Goal: Transaction & Acquisition: Book appointment/travel/reservation

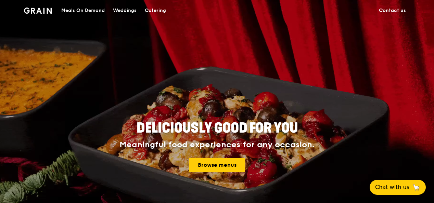
click at [87, 8] on div "Meals On Demand" at bounding box center [82, 10] width 43 height 21
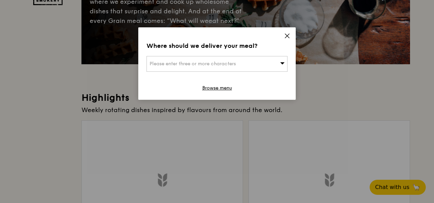
scroll to position [137, 0]
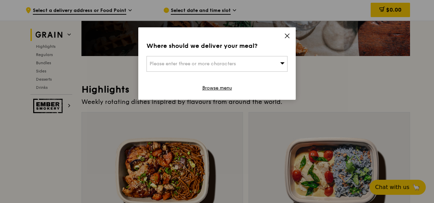
click at [287, 36] on icon at bounding box center [287, 36] width 4 height 4
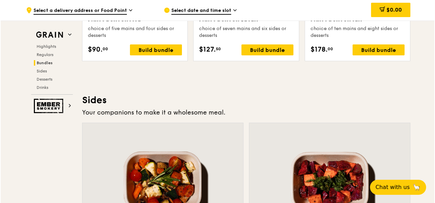
scroll to position [1369, 0]
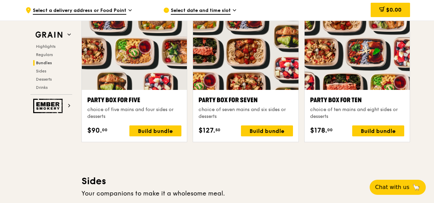
click at [337, 103] on div "Party Box for Ten" at bounding box center [357, 100] width 94 height 10
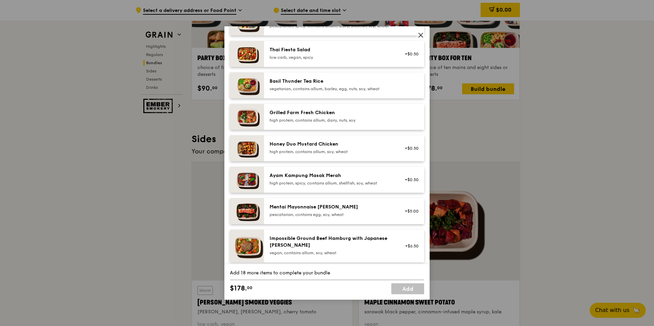
scroll to position [103, 0]
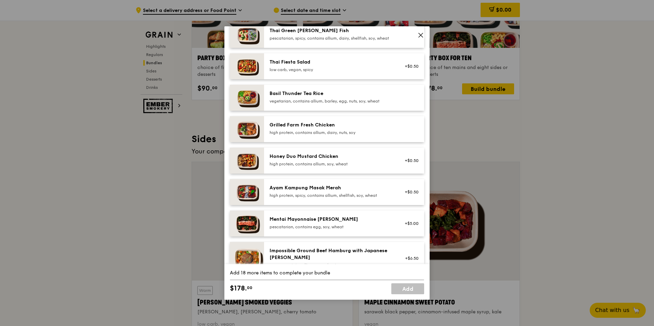
click at [419, 33] on icon at bounding box center [421, 35] width 6 height 6
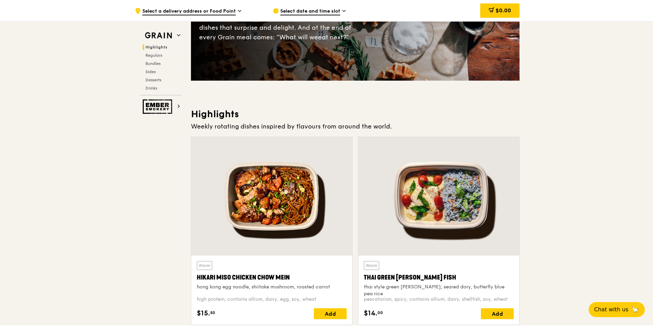
scroll to position [0, 0]
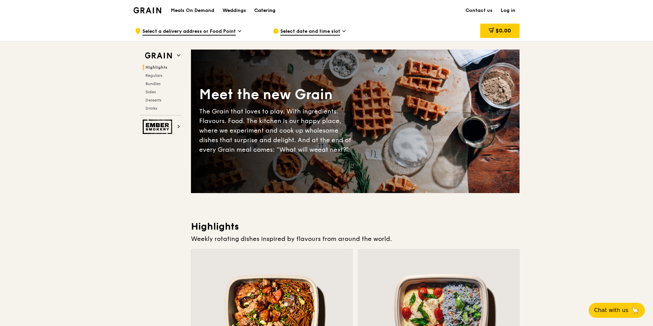
click at [261, 9] on div "Catering" at bounding box center [264, 10] width 21 height 21
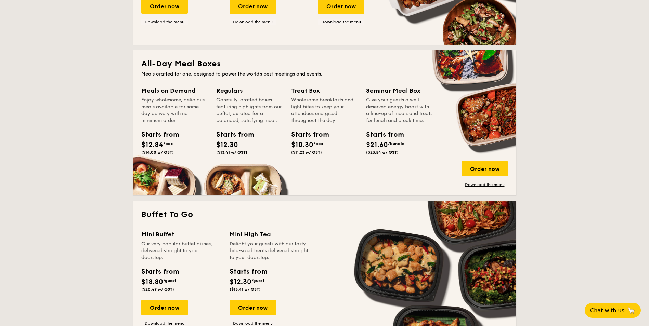
scroll to position [411, 0]
click at [475, 186] on link "Download the menu" at bounding box center [485, 184] width 47 height 5
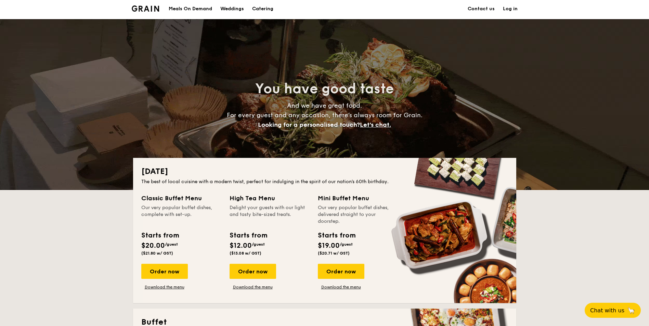
scroll to position [0, 0]
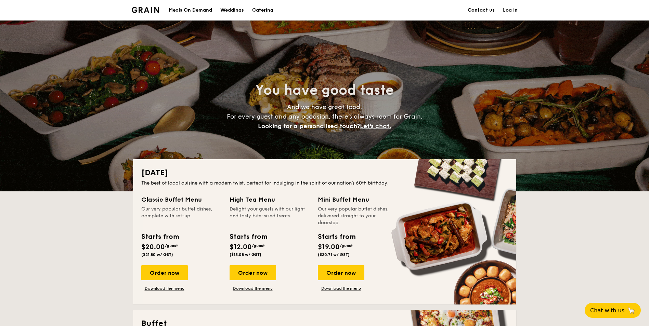
click at [193, 7] on div "Meals On Demand" at bounding box center [190, 10] width 43 height 21
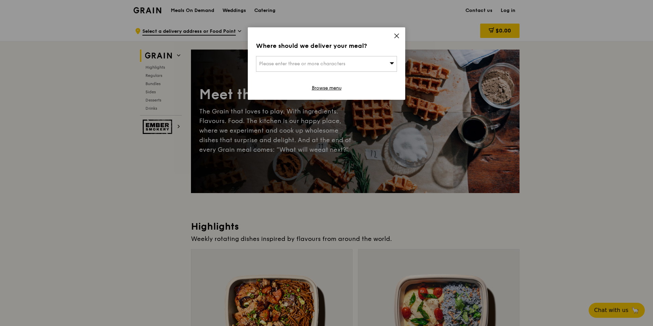
click at [397, 34] on icon at bounding box center [396, 36] width 6 height 6
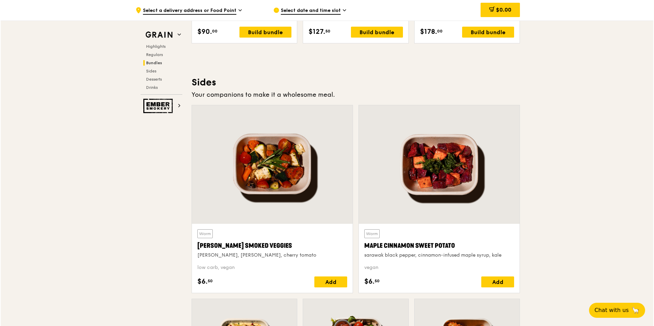
scroll to position [1366, 0]
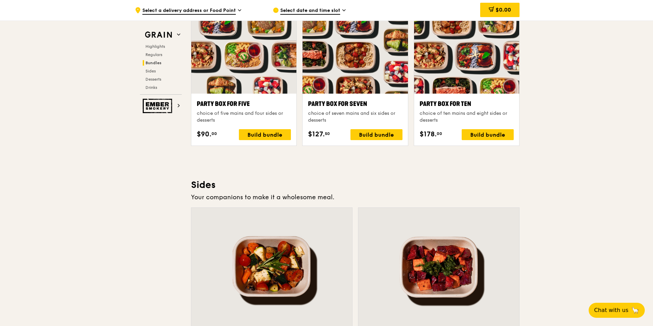
click at [509, 164] on div "Highlights Weekly rotating dishes inspired by flavours from around the world. W…" at bounding box center [355, 195] width 328 height 2683
click at [478, 103] on div "Party Box for Ten" at bounding box center [466, 104] width 94 height 10
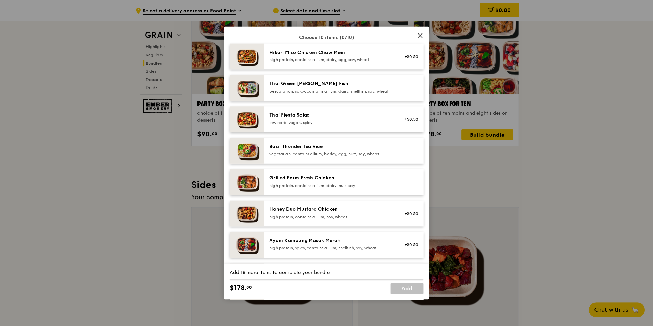
scroll to position [0, 0]
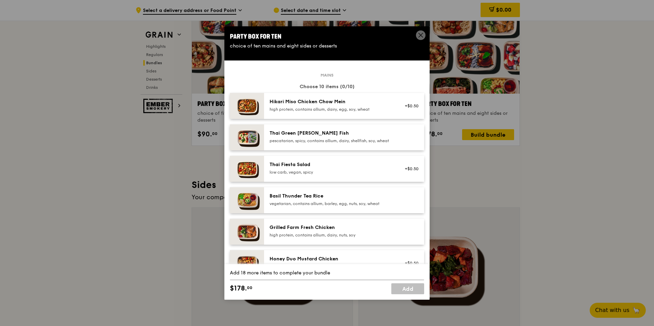
click at [358, 143] on div "pescatarian, spicy, contains allium, dairy, shellfish, soy, wheat" at bounding box center [331, 140] width 123 height 5
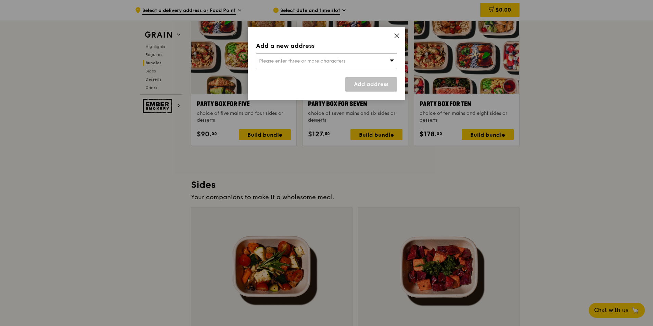
click at [369, 62] on div "Please enter three or more characters" at bounding box center [326, 61] width 141 height 16
click at [334, 64] on input "search" at bounding box center [326, 61] width 140 height 15
paste input "018916"
type input "018916"
click at [369, 85] on link "Add address" at bounding box center [371, 84] width 52 height 14
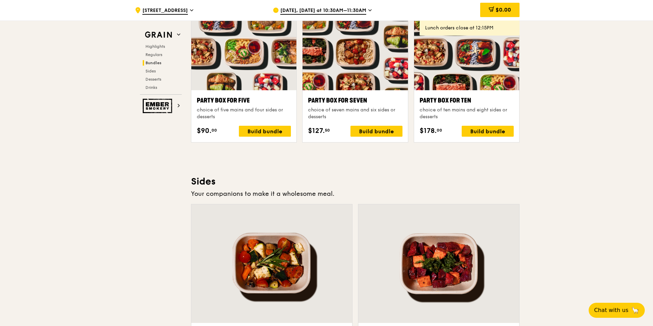
scroll to position [1332, 0]
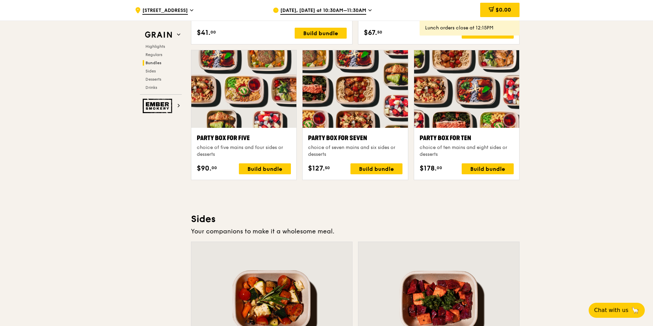
click at [297, 7] on div "Aug 12, Today at 10:30AM–11:30AM" at bounding box center [336, 10] width 127 height 21
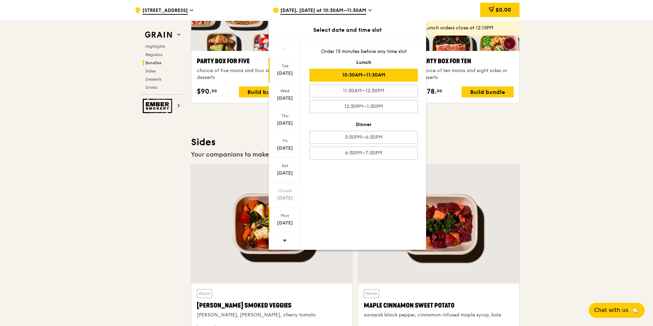
scroll to position [1400, 0]
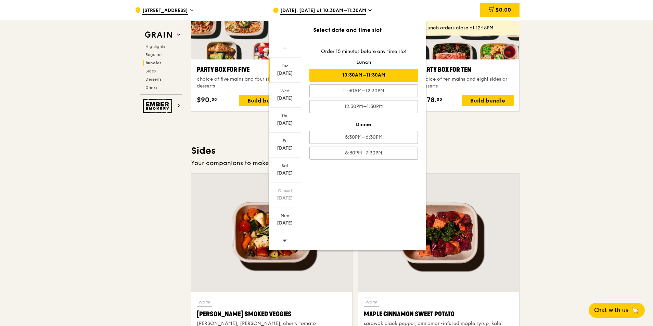
click at [290, 240] on div at bounding box center [285, 241] width 33 height 17
click at [286, 100] on div "[DATE]" at bounding box center [285, 98] width 30 height 7
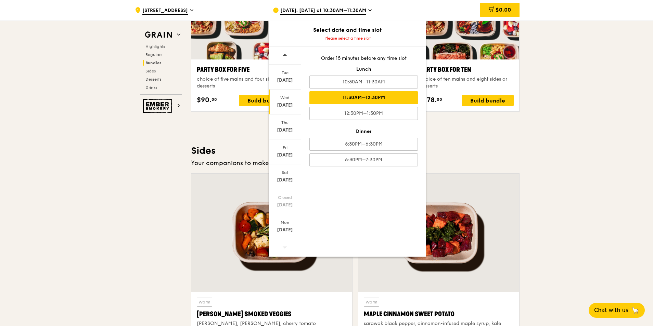
click at [370, 97] on div "11:30AM–12:30PM" at bounding box center [363, 97] width 108 height 13
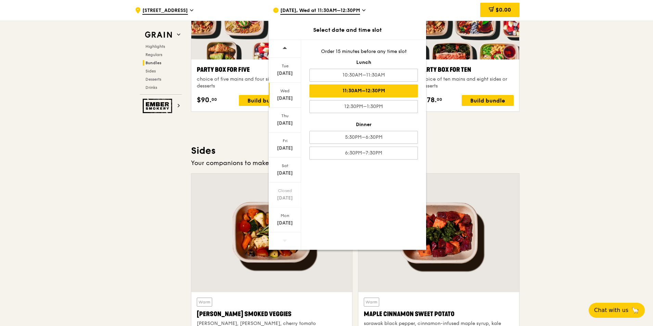
click at [538, 122] on div ".cls-1 { fill: none; stroke: #fff; stroke-linecap: round; stroke-linejoin: roun…" at bounding box center [326, 61] width 653 height 2882
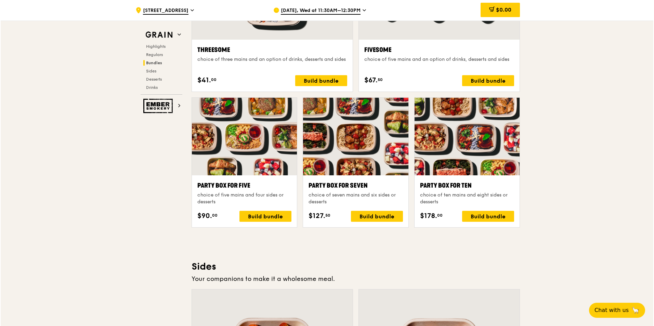
scroll to position [1332, 0]
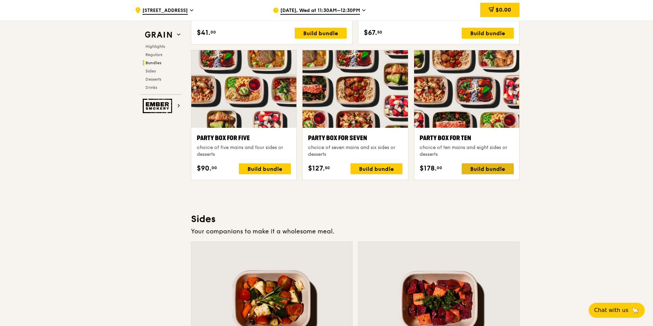
click at [494, 170] on div "Build bundle" at bounding box center [488, 169] width 52 height 11
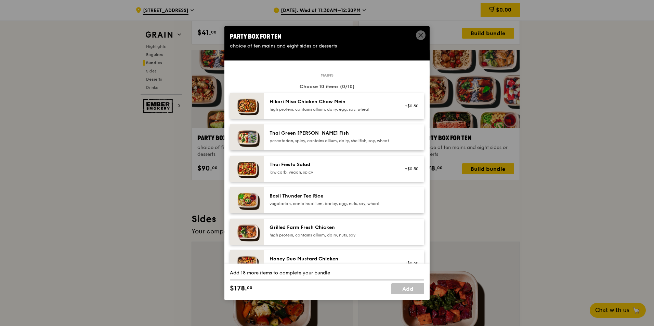
click at [343, 136] on div "Thai Green [PERSON_NAME] Fish" at bounding box center [331, 133] width 123 height 7
click at [344, 138] on div "Thai Green Curry Fish pescatarian, spicy, contains allium, dairy, shellfish, so…" at bounding box center [331, 137] width 123 height 14
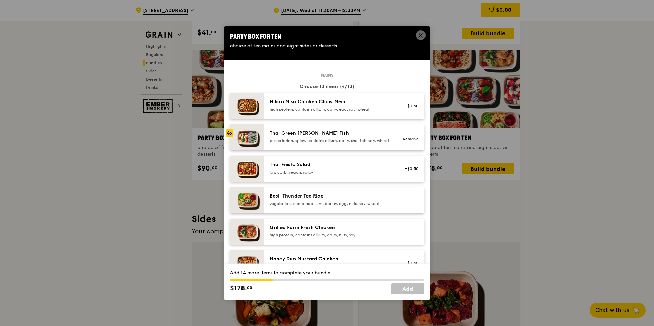
click at [344, 138] on div "Thai Green Curry Fish pescatarian, spicy, contains allium, dairy, shellfish, so…" at bounding box center [331, 137] width 123 height 14
click at [344, 137] on div "Thai Green Curry Fish pescatarian, spicy, contains allium, dairy, shellfish, so…" at bounding box center [331, 137] width 123 height 14
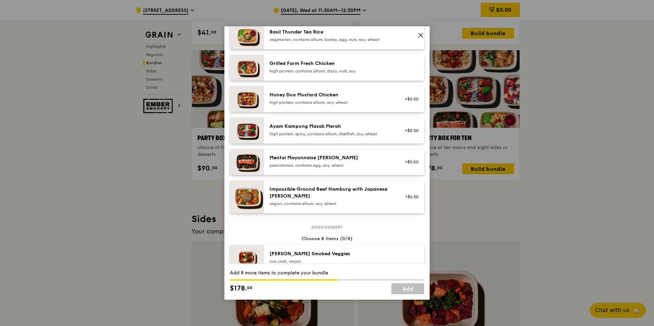
scroll to position [103, 0]
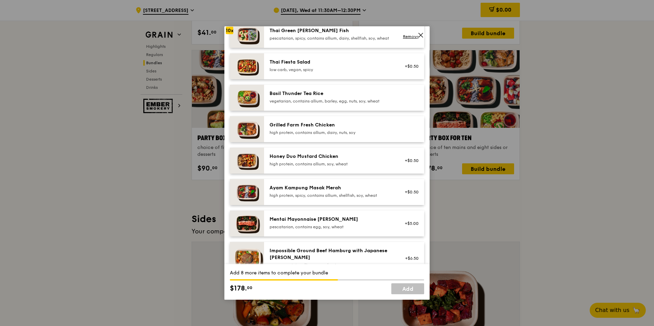
click at [327, 104] on div "vegetarian, contains allium, barley, egg, nuts, soy, wheat" at bounding box center [331, 101] width 123 height 5
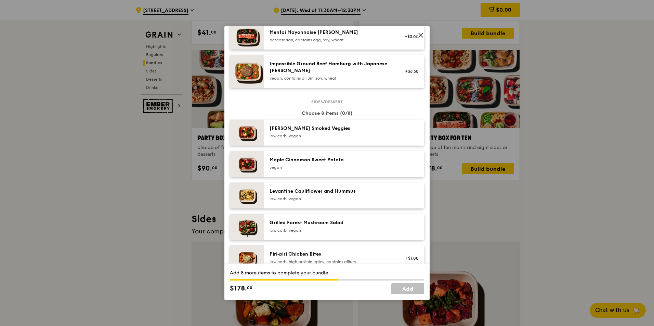
scroll to position [342, 0]
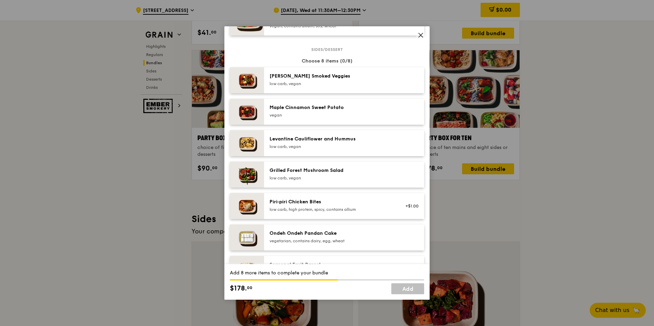
click at [305, 87] on div "low carb, vegan" at bounding box center [331, 83] width 123 height 5
click at [308, 111] on div "Maple Cinnamon Sweet Potato" at bounding box center [331, 107] width 123 height 7
click at [310, 148] on div "Levantine Cauliflower and Hummus low carb, vegan" at bounding box center [331, 143] width 123 height 14
click at [318, 174] on div "Grilled Forest Mushroom Salad" at bounding box center [331, 170] width 123 height 7
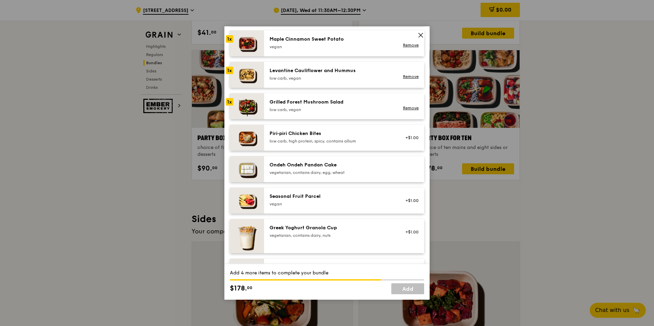
click at [318, 174] on div "Ondeh Ondeh Pandan Cake vegetarian, contains dairy, egg, wheat" at bounding box center [331, 169] width 123 height 14
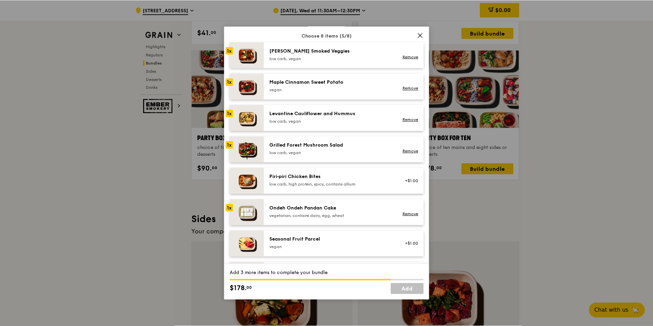
scroll to position [373, 0]
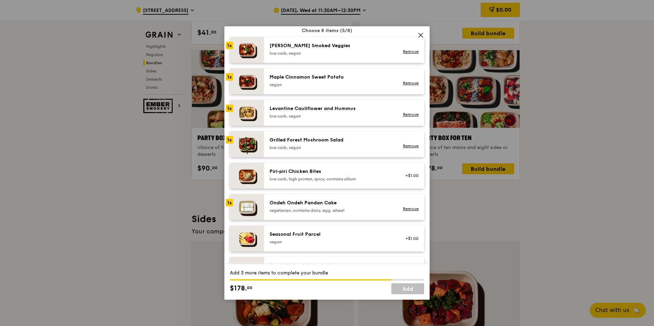
click at [297, 207] on div "Ondeh Ondeh Pandan Cake" at bounding box center [331, 203] width 123 height 7
click at [296, 149] on div "Grilled Forest Mushroom Salad low carb, vegan" at bounding box center [331, 144] width 123 height 14
click at [291, 119] on div "low carb, vegan" at bounding box center [331, 116] width 123 height 5
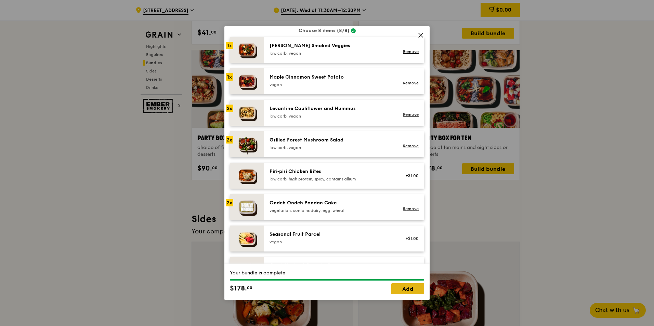
click at [410, 290] on link "Add" at bounding box center [407, 289] width 33 height 11
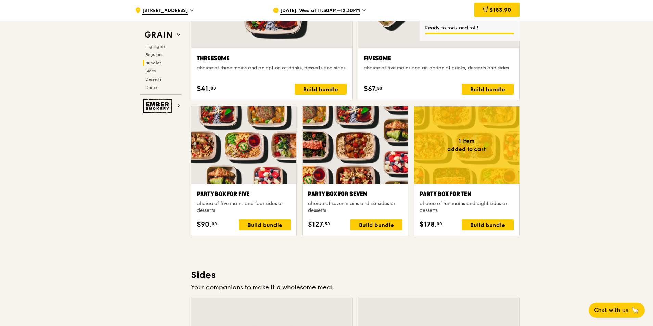
scroll to position [1263, 0]
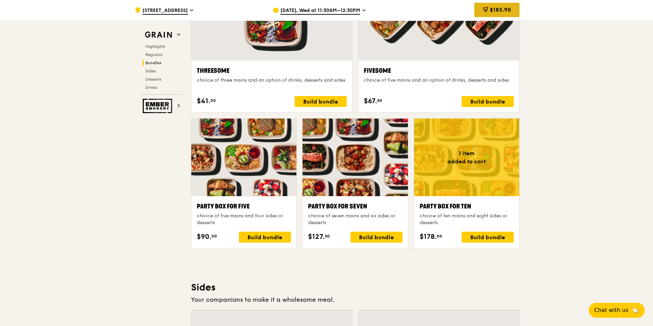
click at [508, 12] on span "$183.90" at bounding box center [500, 10] width 21 height 7
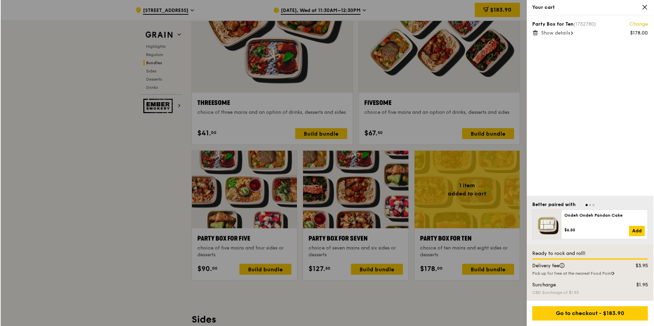
scroll to position [1297, 0]
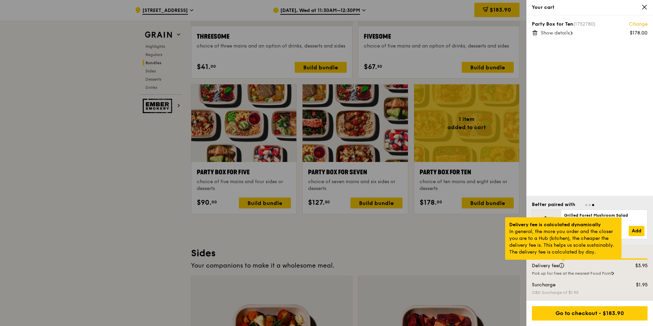
click at [564, 262] on div at bounding box center [562, 261] width 3 height 2
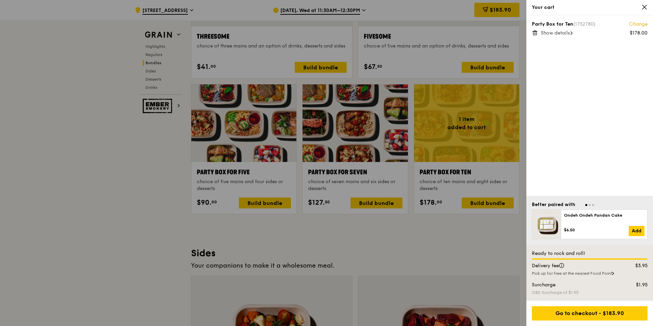
click at [596, 147] on div "Party Box for Ten (1752780) Change $178.00 Show details" at bounding box center [589, 105] width 127 height 181
click at [499, 238] on div at bounding box center [326, 163] width 653 height 326
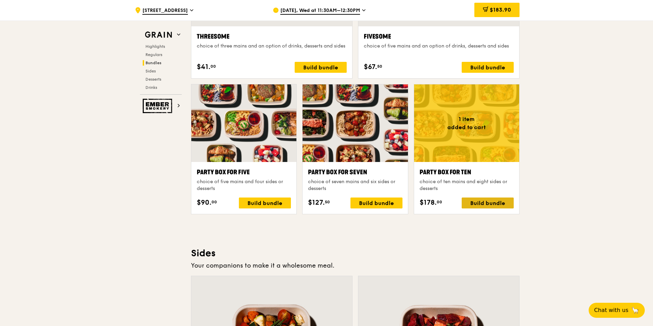
click at [504, 205] on div "Build bundle" at bounding box center [488, 203] width 52 height 11
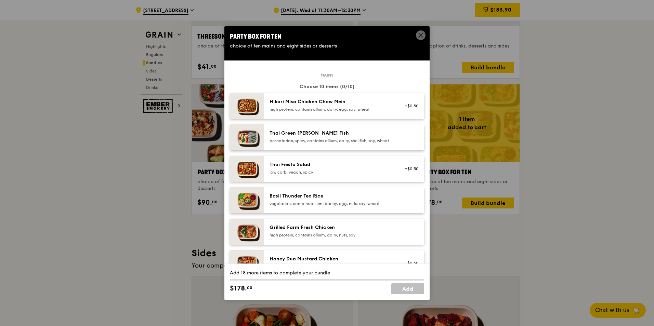
click at [334, 144] on div "pescatarian, spicy, contains allium, dairy, shellfish, soy, wheat" at bounding box center [331, 140] width 123 height 5
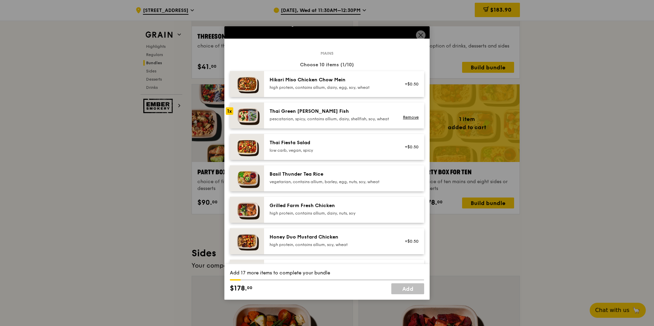
scroll to position [34, 0]
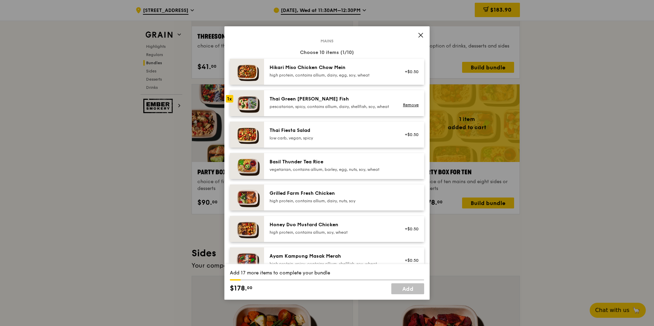
click at [327, 166] on div "Basil Thunder Tea Rice" at bounding box center [331, 162] width 123 height 7
click at [322, 99] on div "Thai Green [PERSON_NAME] Fish" at bounding box center [331, 99] width 123 height 7
click at [408, 107] on link "Remove" at bounding box center [411, 105] width 16 height 5
click at [408, 107] on div at bounding box center [410, 103] width 26 height 15
click at [403, 107] on link "Remove" at bounding box center [411, 105] width 16 height 5
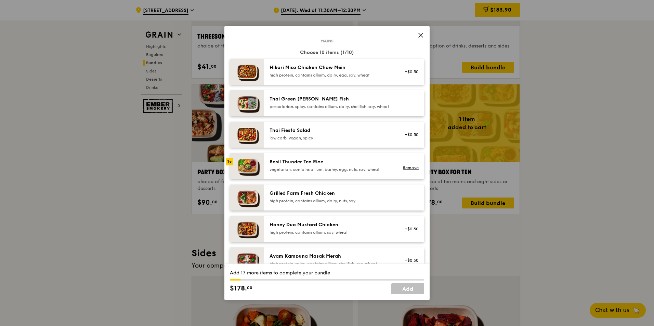
click at [328, 172] on div "Basil Thunder Tea Rice vegetarian, contains allium, barley, egg, nuts, soy, whe…" at bounding box center [331, 166] width 123 height 14
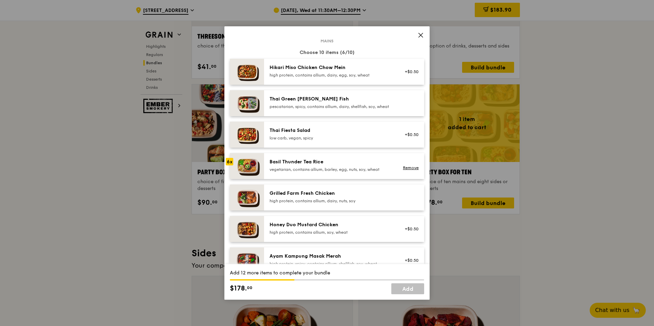
click at [328, 172] on div "Basil Thunder Tea Rice vegetarian, contains allium, barley, egg, nuts, soy, whe…" at bounding box center [331, 166] width 123 height 14
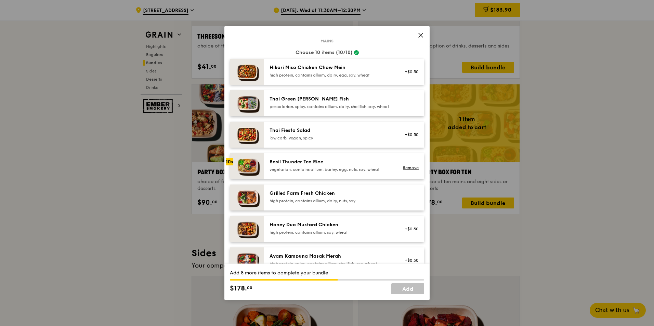
click at [328, 172] on div "Basil Thunder Tea Rice vegetarian, contains allium, barley, egg, nuts, soy, whe…" at bounding box center [331, 166] width 123 height 14
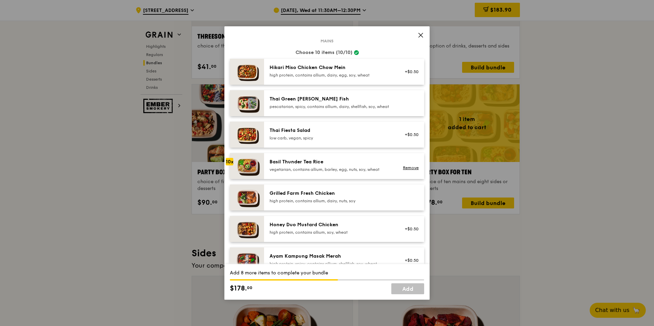
click at [328, 172] on div "Basil Thunder Tea Rice vegetarian, contains allium, barley, egg, nuts, soy, whe…" at bounding box center [331, 166] width 123 height 14
click at [340, 172] on div "vegetarian, contains allium, barley, egg, nuts, soy, wheat" at bounding box center [331, 169] width 123 height 5
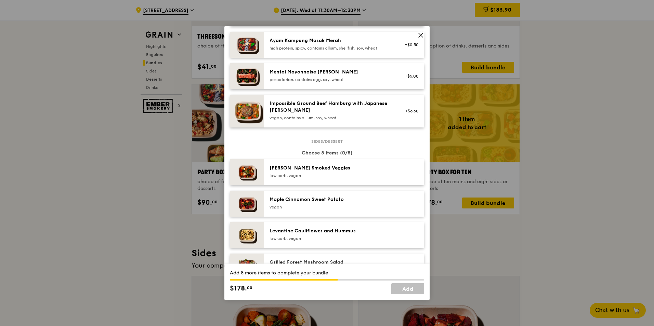
scroll to position [274, 0]
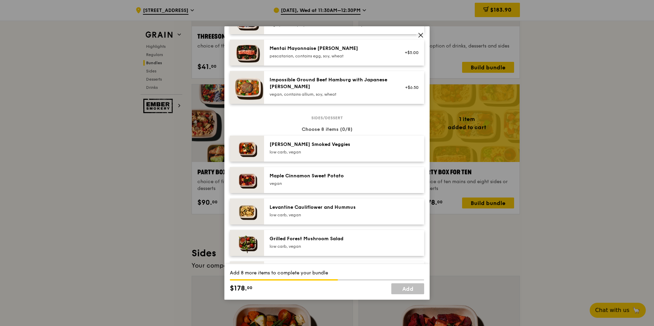
click at [329, 155] on div "Rosemary Smoked Veggies low carb, vegan" at bounding box center [331, 148] width 123 height 14
click at [333, 177] on div "Maple Cinnamon Sweet Potato vegan" at bounding box center [344, 180] width 160 height 26
click at [334, 206] on div "Levantine Cauliflower and Hummus low carb, vegan" at bounding box center [344, 212] width 160 height 26
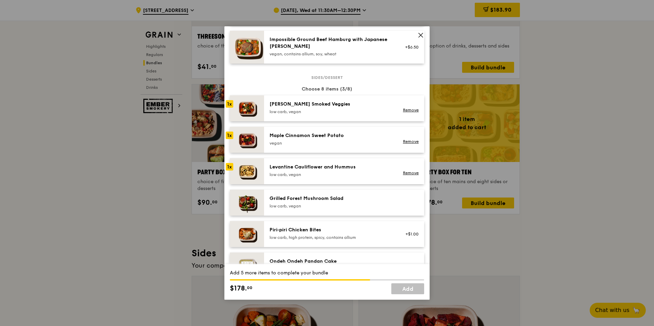
scroll to position [342, 0]
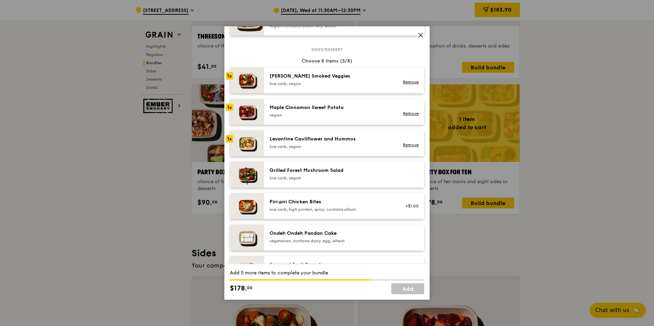
click at [330, 181] on div "low carb, vegan" at bounding box center [331, 178] width 123 height 5
click at [324, 237] on div "Ondeh Ondeh Pandan Cake" at bounding box center [331, 233] width 123 height 7
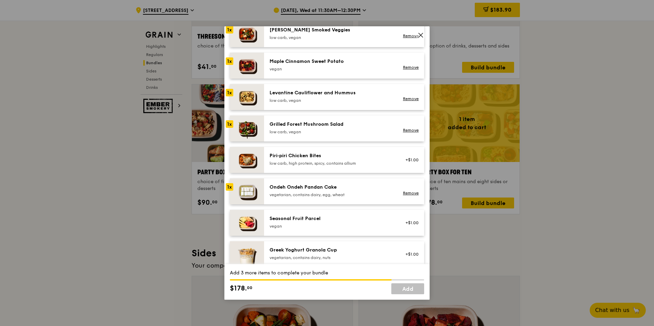
scroll to position [376, 0]
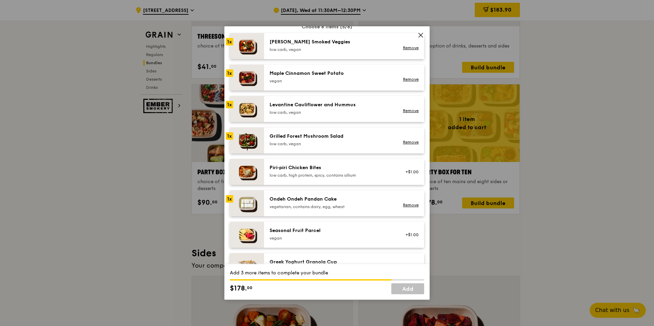
click at [328, 140] on div "Grilled Forest Mushroom Salad" at bounding box center [331, 136] width 123 height 7
click at [328, 52] on div "low carb, vegan" at bounding box center [331, 49] width 123 height 5
click at [332, 76] on div "Maple Cinnamon Sweet Potato" at bounding box center [331, 73] width 123 height 7
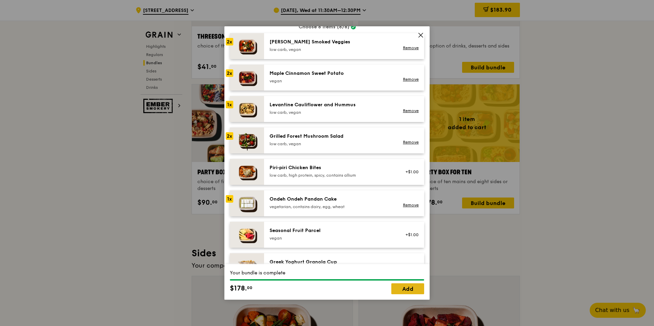
click at [408, 288] on link "Add" at bounding box center [407, 289] width 33 height 11
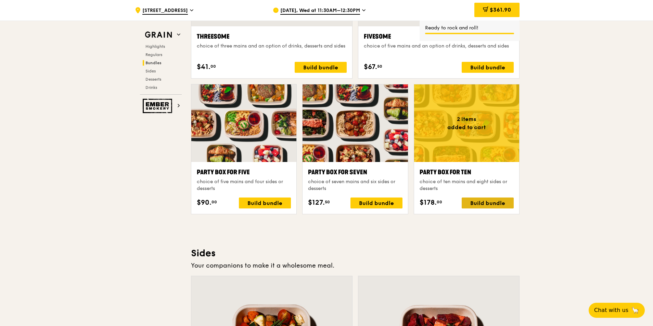
click at [477, 204] on div "Build bundle" at bounding box center [488, 203] width 52 height 11
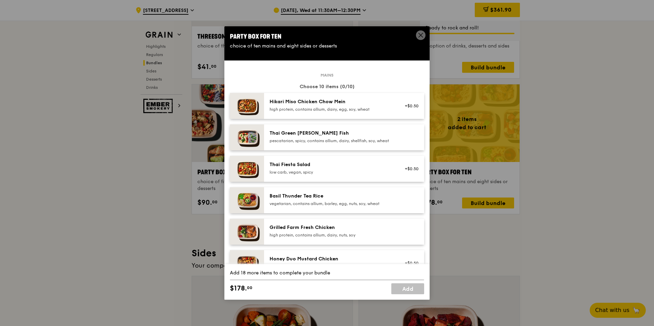
click at [343, 135] on div "Thai Green [PERSON_NAME] Fish" at bounding box center [331, 133] width 123 height 7
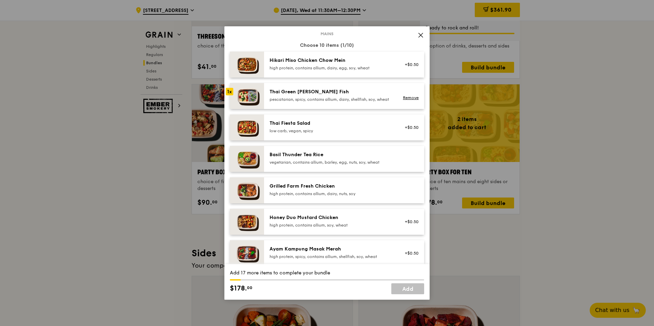
scroll to position [68, 0]
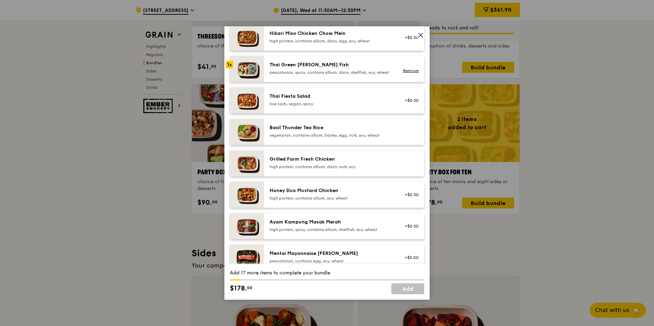
click at [322, 130] on div "Basil Thunder Tea Rice" at bounding box center [331, 128] width 123 height 7
click at [328, 163] on div "Grilled Farm Fresh Chicken" at bounding box center [331, 159] width 123 height 7
click at [342, 163] on div "Grilled Farm Fresh Chicken" at bounding box center [331, 159] width 123 height 7
click at [337, 170] on div "high protein, contains allium, dairy, nuts, soy" at bounding box center [331, 166] width 123 height 5
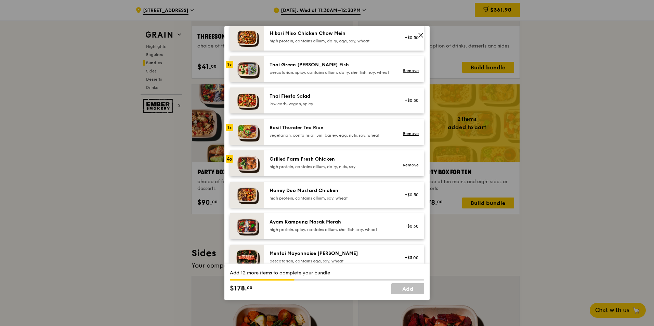
click at [337, 170] on div "high protein, contains allium, dairy, nuts, soy" at bounding box center [331, 166] width 123 height 5
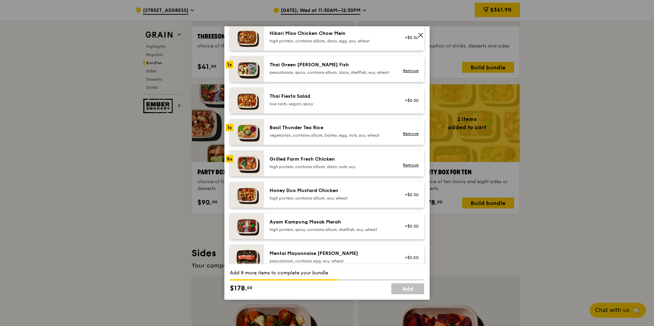
click at [337, 170] on div "high protein, contains allium, dairy, nuts, soy" at bounding box center [331, 166] width 123 height 5
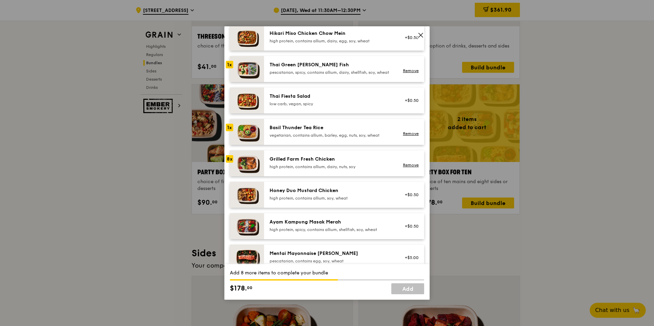
click at [337, 170] on div "high protein, contains allium, dairy, nuts, soy" at bounding box center [331, 166] width 123 height 5
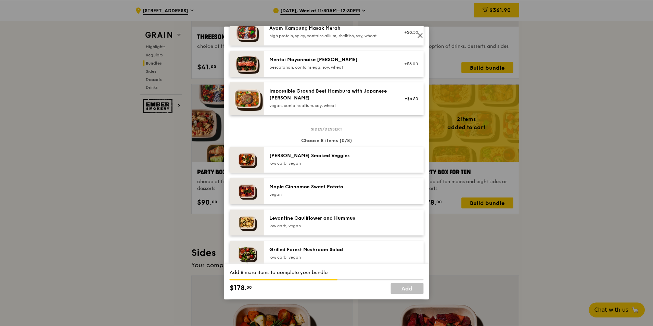
scroll to position [274, 0]
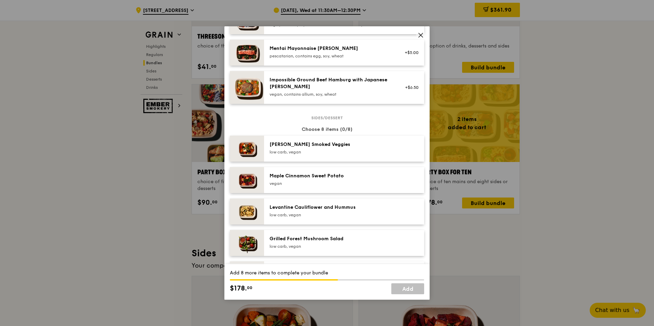
click at [324, 155] on div "low carb, vegan" at bounding box center [331, 152] width 123 height 5
click at [324, 180] on div "Maple Cinnamon Sweet Potato" at bounding box center [331, 176] width 123 height 7
click at [320, 206] on div "Levantine Cauliflower and Hummus low carb, vegan" at bounding box center [344, 212] width 160 height 26
click at [321, 180] on div "Maple Cinnamon Sweet Potato" at bounding box center [331, 176] width 123 height 7
click at [329, 155] on div "low carb, vegan" at bounding box center [331, 152] width 123 height 5
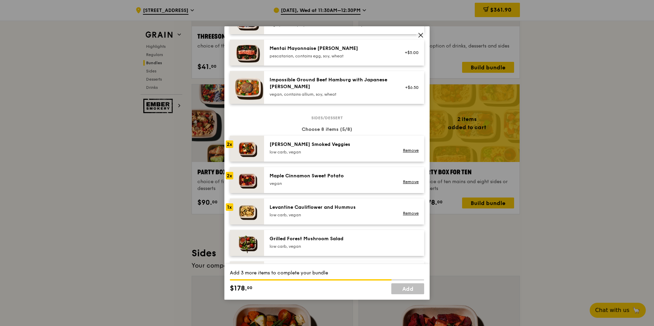
drag, startPoint x: 327, startPoint y: 216, endPoint x: 327, endPoint y: 226, distance: 10.3
click at [327, 211] on div "Levantine Cauliflower and Hummus" at bounding box center [331, 207] width 123 height 7
click at [324, 243] on div "Grilled Forest Mushroom Salad" at bounding box center [331, 239] width 123 height 7
click at [326, 211] on div "Levantine Cauliflower and Hummus" at bounding box center [331, 207] width 123 height 7
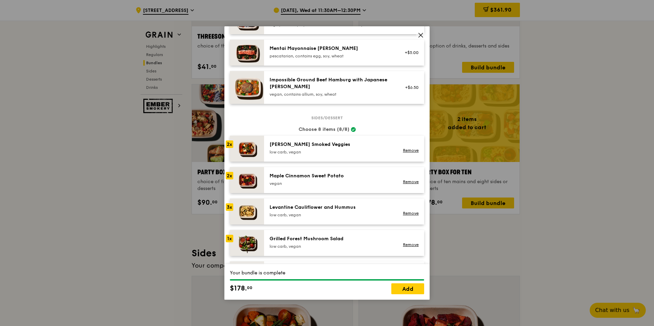
click at [326, 186] on div "vegan" at bounding box center [331, 183] width 123 height 5
click at [333, 218] on div "low carb, vegan" at bounding box center [331, 214] width 123 height 5
click at [402, 290] on link "Add" at bounding box center [407, 289] width 33 height 11
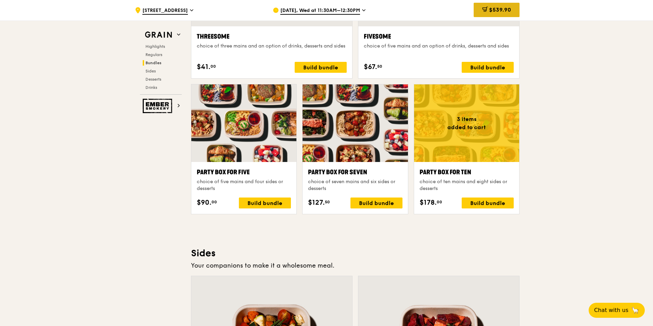
click at [499, 10] on span "$539.90" at bounding box center [500, 10] width 22 height 7
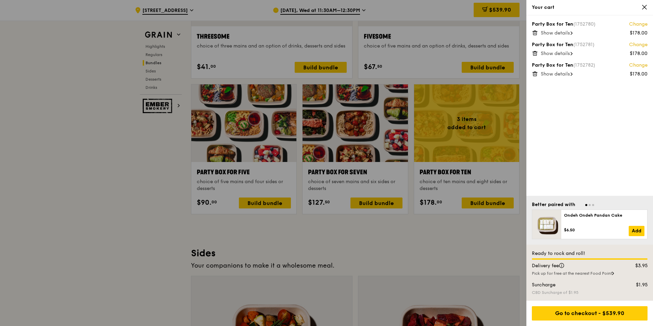
click at [579, 109] on div "Party Box for Ten (1752780) Change $178.00 Show details Party Box for Ten (1752…" at bounding box center [589, 105] width 127 height 181
click at [398, 237] on div at bounding box center [326, 163] width 653 height 326
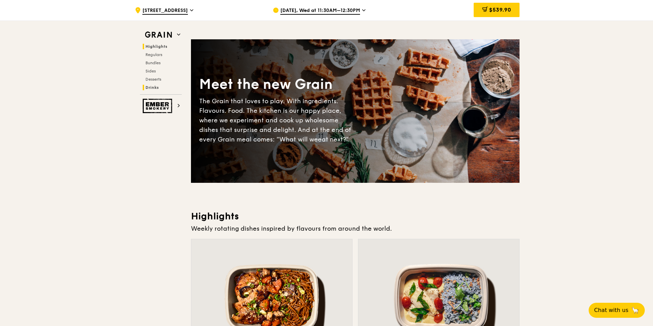
scroll to position [0, 0]
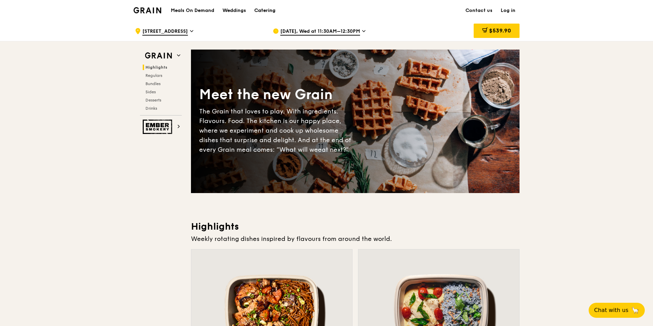
click at [259, 11] on div "Catering" at bounding box center [264, 10] width 21 height 21
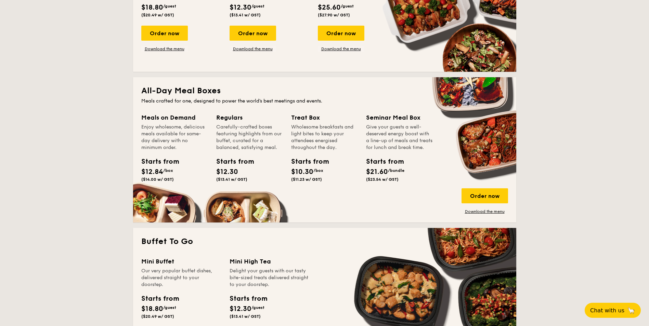
scroll to position [445, 0]
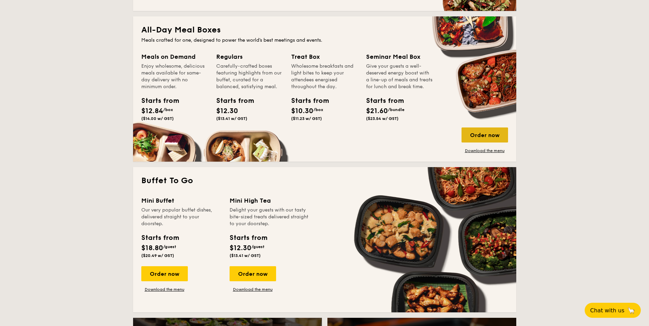
click at [475, 134] on div "Order now" at bounding box center [485, 135] width 47 height 15
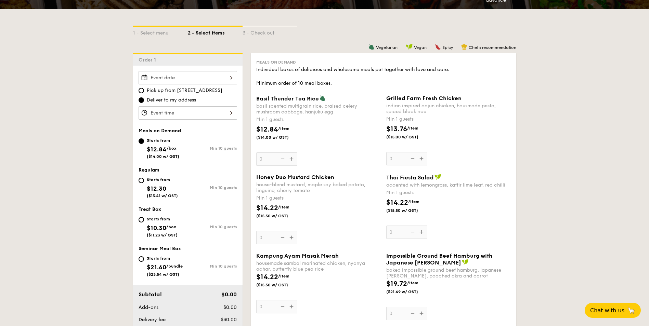
scroll to position [137, 0]
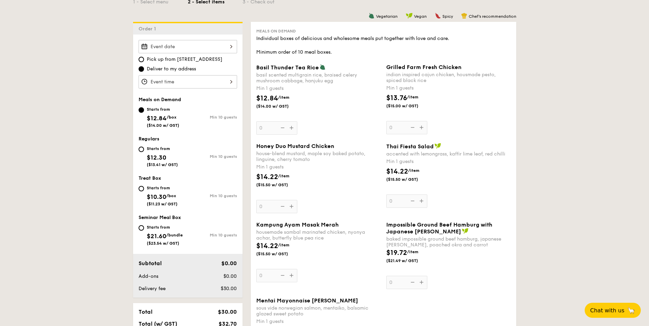
click at [290, 126] on div "Basil Thunder Tea [PERSON_NAME] scented multigrain rice, braised celery mushroo…" at bounding box center [318, 99] width 125 height 71
click at [290, 126] on input "0" at bounding box center [276, 127] width 41 height 13
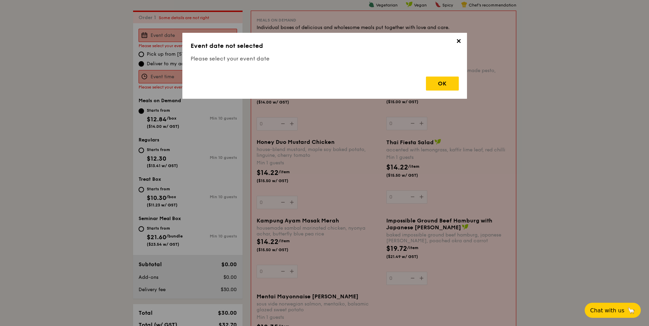
scroll to position [183, 0]
click at [444, 85] on div "OK" at bounding box center [442, 84] width 33 height 14
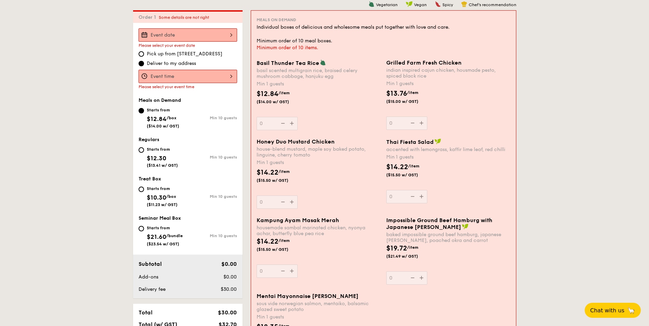
click at [222, 36] on div at bounding box center [188, 34] width 99 height 13
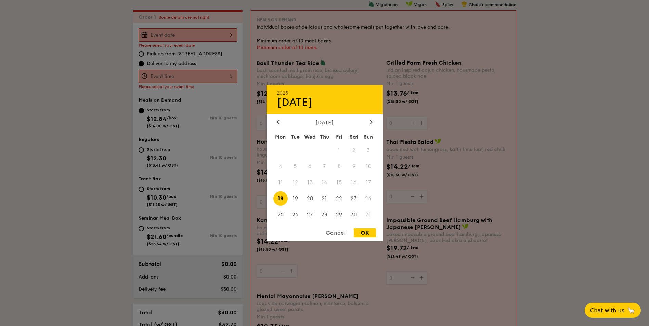
click at [222, 36] on div at bounding box center [324, 163] width 649 height 326
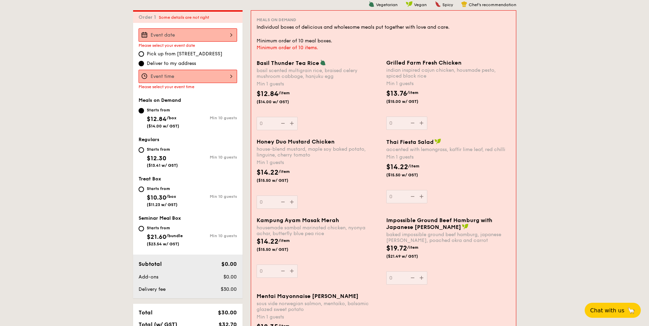
click at [222, 36] on div at bounding box center [188, 34] width 99 height 13
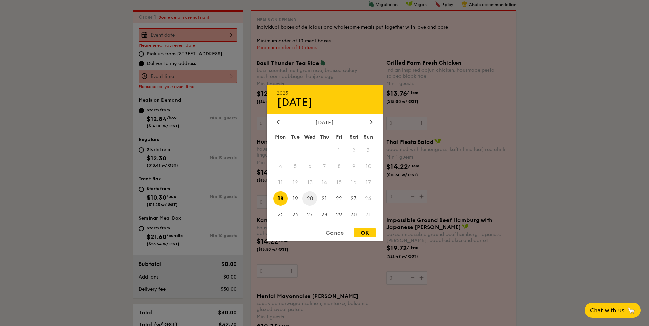
click at [312, 198] on span "20" at bounding box center [309, 198] width 15 height 15
click at [367, 235] on div "OK" at bounding box center [365, 233] width 22 height 9
type input "[DATE]"
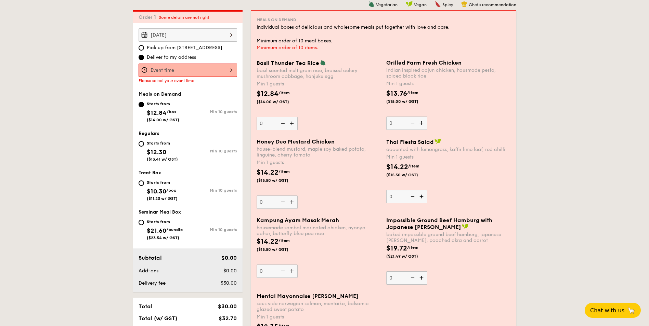
click at [220, 73] on div at bounding box center [188, 70] width 99 height 13
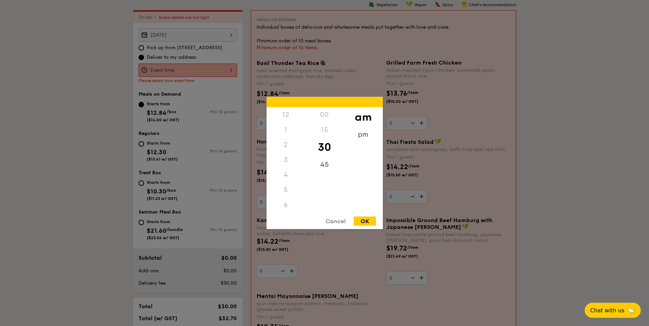
scroll to position [75, 0]
click at [288, 203] on div "11" at bounding box center [286, 202] width 39 height 20
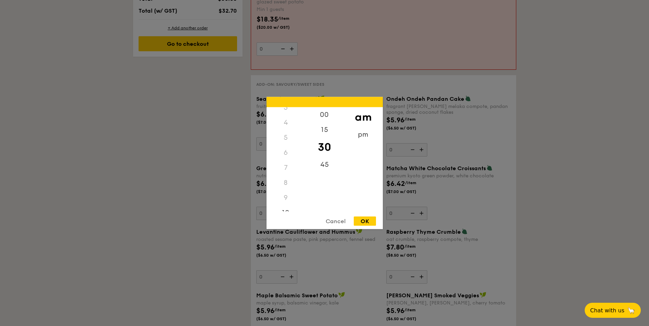
scroll to position [0, 0]
click at [284, 112] on div "12" at bounding box center [286, 114] width 39 height 15
click at [287, 116] on div "12" at bounding box center [286, 114] width 39 height 15
click at [356, 135] on div "pm" at bounding box center [363, 137] width 39 height 20
click at [287, 113] on div "12" at bounding box center [286, 117] width 39 height 20
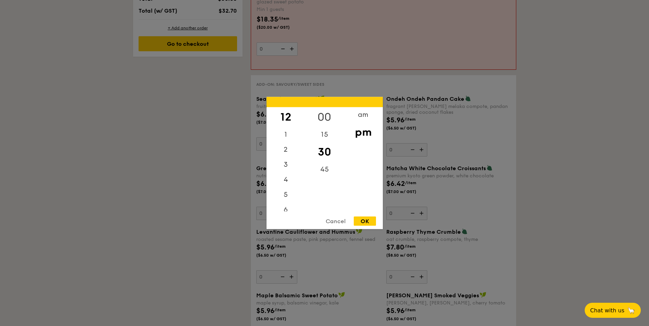
click at [323, 113] on div "00" at bounding box center [324, 117] width 39 height 20
click at [367, 220] on div "OK" at bounding box center [365, 221] width 22 height 9
type input "12:00PM"
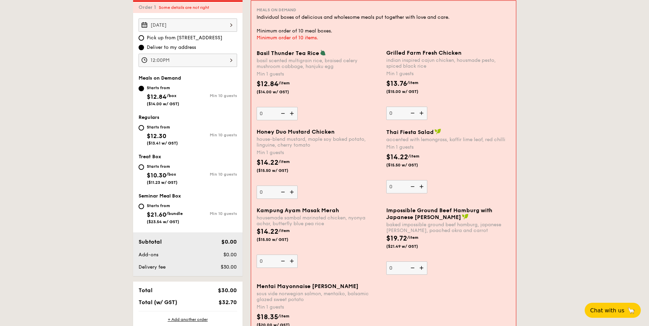
scroll to position [177, 0]
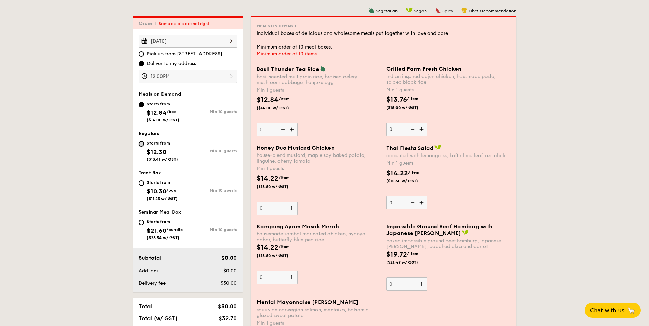
click at [139, 145] on input "Starts from $12.30 ($13.41 w/ GST) Min 10 guests" at bounding box center [141, 143] width 5 height 5
radio input "true"
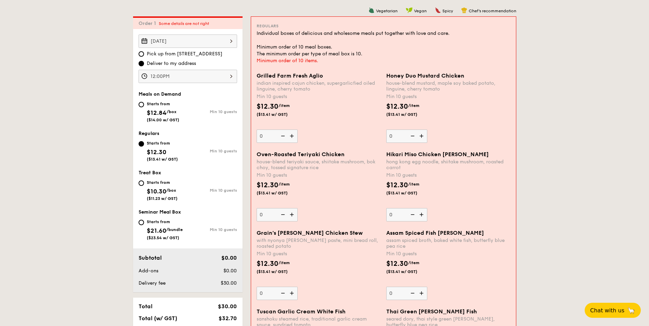
click at [289, 139] on img at bounding box center [292, 136] width 10 height 13
click at [289, 139] on input "0" at bounding box center [277, 136] width 41 height 13
type input "10"
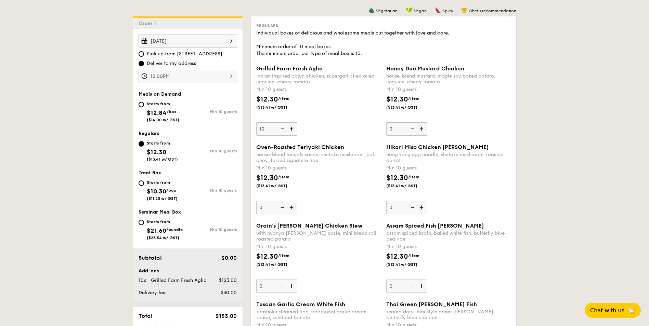
click at [424, 131] on img at bounding box center [422, 128] width 10 height 13
click at [424, 131] on input "0" at bounding box center [406, 128] width 41 height 13
type input "10"
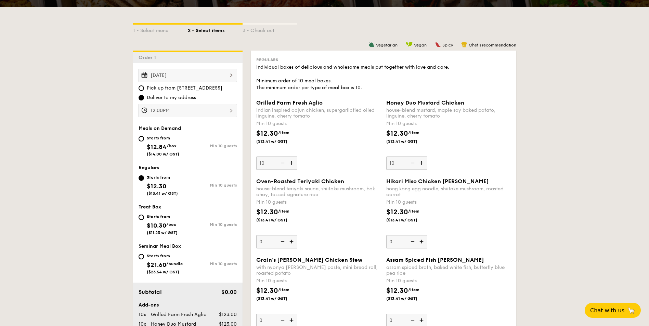
click at [159, 143] on div "Starts from $12.84 /box ($14.00 w/ GST)" at bounding box center [163, 145] width 33 height 23
click at [144, 142] on input "Starts from $12.84 /box ($14.00 w/ GST) Min 10 guests" at bounding box center [141, 138] width 5 height 5
radio input "true"
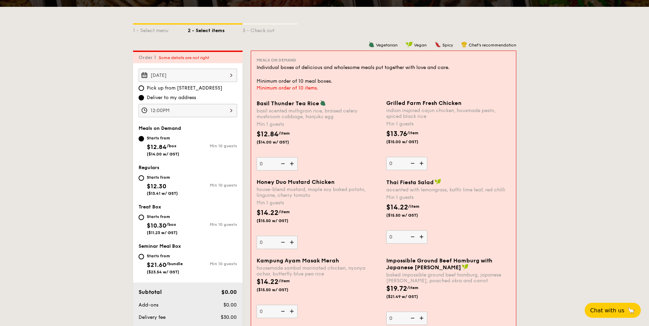
click at [291, 162] on img at bounding box center [292, 163] width 10 height 13
click at [291, 162] on input "0" at bounding box center [277, 163] width 41 height 13
type input "1"
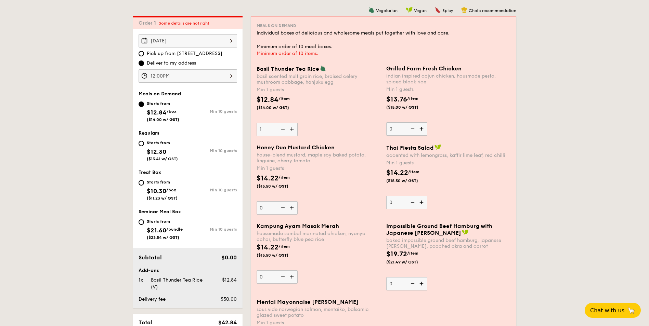
scroll to position [177, 0]
click at [419, 128] on img at bounding box center [422, 129] width 10 height 13
click at [419, 128] on input "0" at bounding box center [406, 129] width 41 height 13
type input "1"
click at [293, 127] on img at bounding box center [292, 129] width 10 height 13
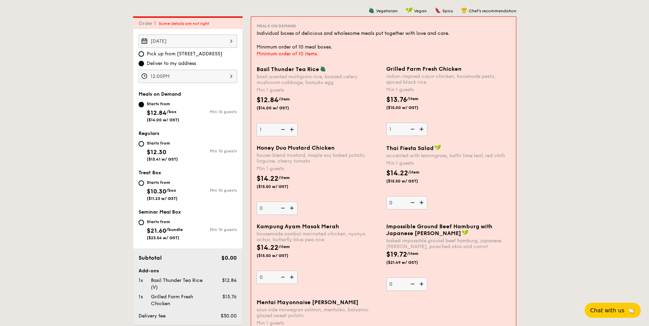
click at [293, 127] on input "1" at bounding box center [277, 129] width 41 height 13
click at [293, 127] on img at bounding box center [292, 129] width 10 height 13
click at [293, 127] on input "2" at bounding box center [277, 129] width 41 height 13
click at [293, 127] on img at bounding box center [292, 129] width 10 height 13
click at [293, 127] on input "3" at bounding box center [277, 129] width 41 height 13
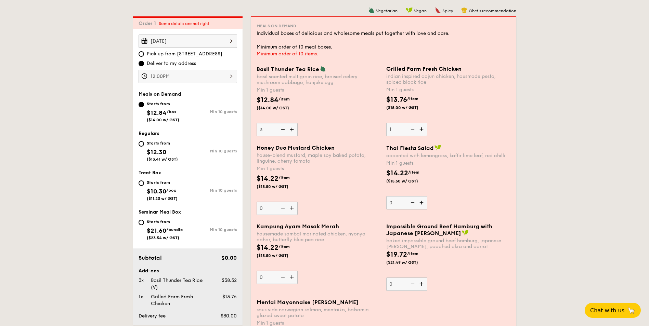
type input "4"
click at [292, 208] on img at bounding box center [292, 208] width 10 height 13
click at [292, 208] on input "0" at bounding box center [277, 208] width 41 height 13
click at [292, 208] on img at bounding box center [292, 208] width 10 height 13
click at [292, 208] on input "1" at bounding box center [277, 208] width 41 height 13
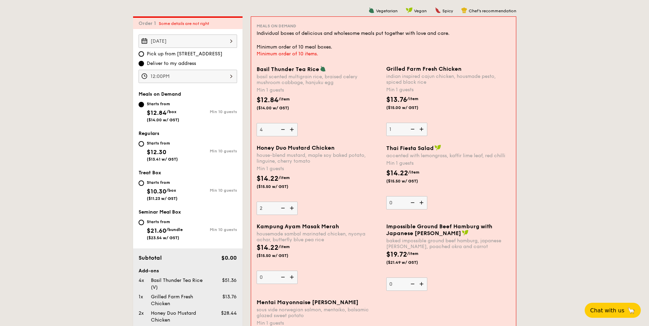
click at [292, 208] on img at bounding box center [292, 208] width 10 height 13
click at [292, 208] on input "2" at bounding box center [277, 208] width 41 height 13
click at [292, 208] on img at bounding box center [292, 208] width 10 height 13
click at [292, 208] on input "3" at bounding box center [277, 208] width 41 height 13
click at [292, 208] on img at bounding box center [292, 208] width 10 height 13
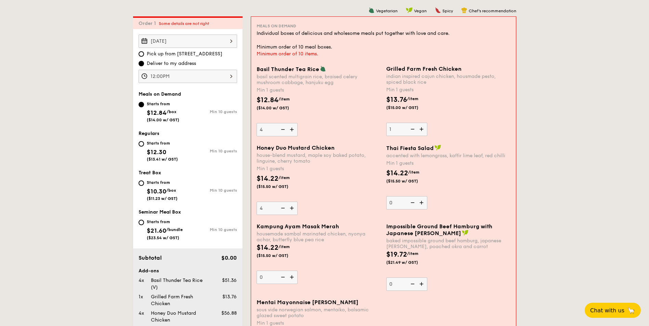
click at [292, 208] on input "4" at bounding box center [277, 208] width 41 height 13
type input "5"
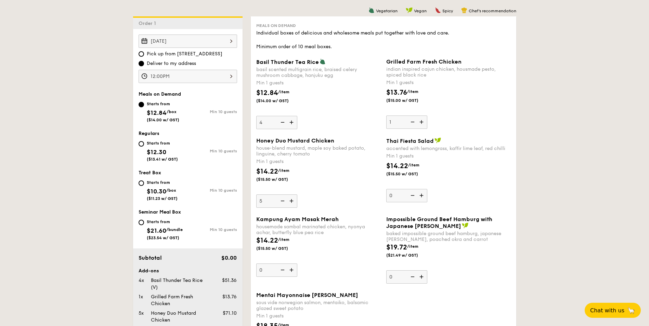
click at [291, 123] on img at bounding box center [292, 122] width 10 height 13
click at [291, 123] on input "4" at bounding box center [276, 122] width 41 height 13
type input "5"
click at [423, 121] on img at bounding box center [422, 122] width 10 height 13
click at [423, 121] on input "1" at bounding box center [406, 122] width 41 height 13
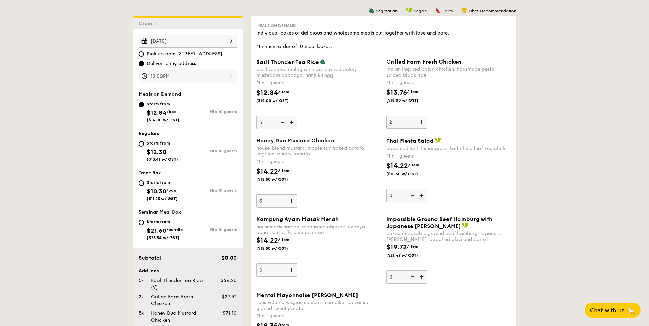
click at [423, 121] on img at bounding box center [422, 122] width 10 height 13
click at [423, 121] on input "2" at bounding box center [406, 122] width 41 height 13
click at [423, 121] on img at bounding box center [422, 122] width 10 height 13
click at [423, 121] on input "3" at bounding box center [406, 122] width 41 height 13
click at [423, 121] on img at bounding box center [422, 122] width 10 height 13
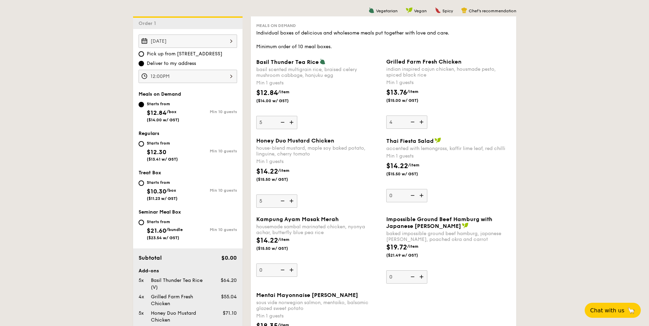
click at [423, 121] on input "4" at bounding box center [406, 122] width 41 height 13
click at [423, 121] on img at bounding box center [422, 122] width 10 height 13
click at [423, 121] on input "5" at bounding box center [406, 122] width 41 height 13
click at [415, 122] on img at bounding box center [412, 122] width 10 height 13
click at [415, 122] on input "6" at bounding box center [406, 122] width 41 height 13
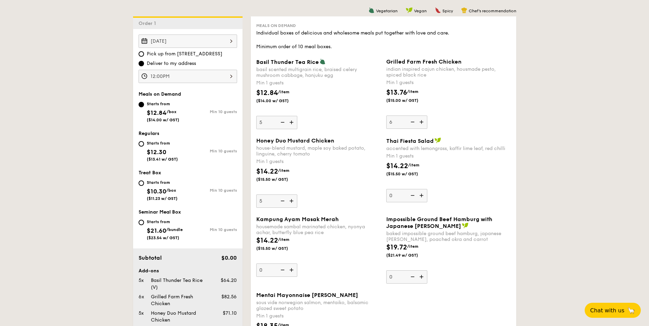
type input "5"
click at [421, 197] on img at bounding box center [422, 195] width 10 height 13
click at [421, 197] on input "0" at bounding box center [406, 195] width 41 height 13
click at [421, 197] on img at bounding box center [422, 195] width 10 height 13
click at [421, 197] on input "1" at bounding box center [406, 195] width 41 height 13
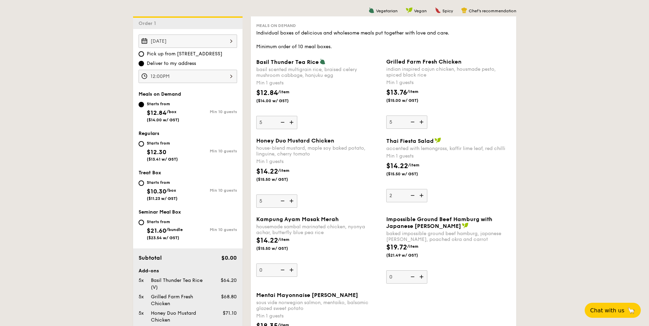
click at [420, 197] on img at bounding box center [422, 195] width 10 height 13
click at [420, 197] on input "2" at bounding box center [406, 195] width 41 height 13
click at [420, 197] on img at bounding box center [422, 195] width 10 height 13
click at [420, 197] on input "3" at bounding box center [406, 195] width 41 height 13
click at [420, 197] on img at bounding box center [422, 195] width 10 height 13
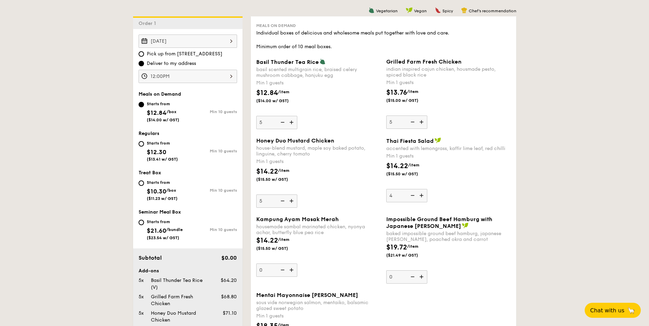
click at [420, 197] on input "4" at bounding box center [406, 195] width 41 height 13
click at [420, 197] on img at bounding box center [422, 195] width 10 height 13
click at [420, 197] on input "5" at bounding box center [406, 195] width 41 height 13
click at [414, 196] on img at bounding box center [412, 195] width 10 height 13
click at [414, 196] on input "6" at bounding box center [406, 195] width 41 height 13
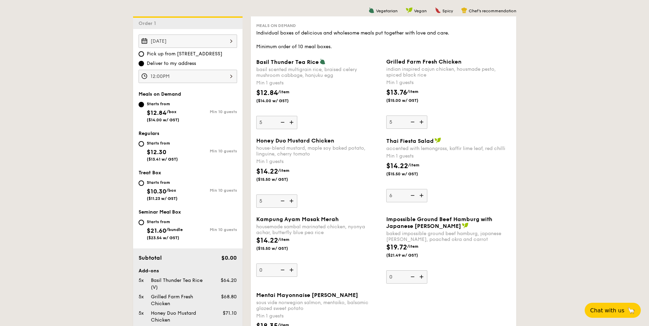
type input "5"
click at [293, 269] on img at bounding box center [292, 270] width 10 height 13
click at [293, 269] on input "0" at bounding box center [276, 270] width 41 height 13
click at [293, 269] on img at bounding box center [292, 270] width 10 height 13
click at [293, 269] on input "1" at bounding box center [276, 270] width 41 height 13
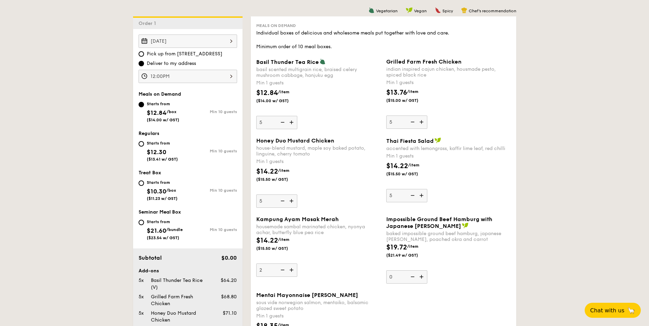
click at [293, 269] on img at bounding box center [292, 270] width 10 height 13
click at [293, 269] on input "2" at bounding box center [276, 270] width 41 height 13
click at [293, 269] on img at bounding box center [292, 270] width 10 height 13
click at [293, 269] on input "3" at bounding box center [276, 270] width 41 height 13
click at [293, 269] on img at bounding box center [292, 270] width 10 height 13
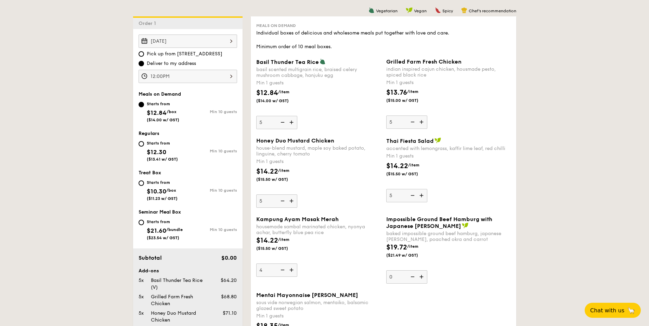
click at [293, 269] on input "4" at bounding box center [276, 270] width 41 height 13
type input "5"
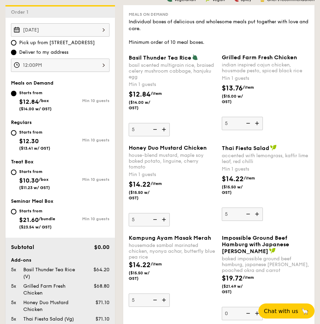
scroll to position [175, 0]
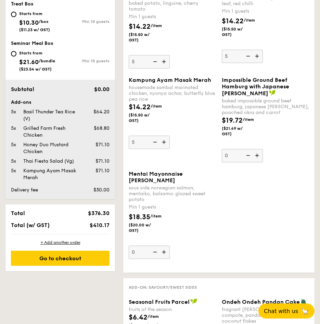
scroll to position [277, 0]
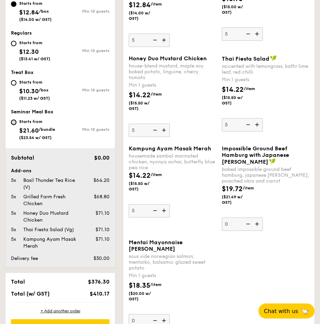
click at [11, 121] on input "Starts from $21.60 /bundle ($23.54 w/ GST) Min 10 guests" at bounding box center [13, 121] width 5 height 5
radio input "true"
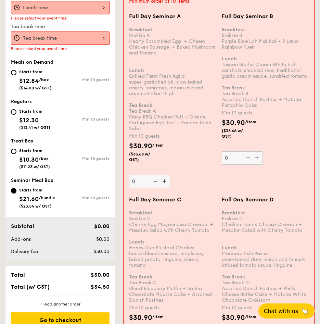
scroll to position [236, 0]
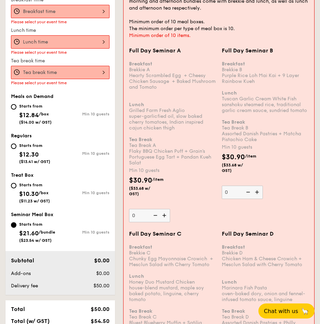
click at [14, 189] on div "Starts from $10.30 /box ($11.23 w/ GST)" at bounding box center [35, 192] width 49 height 23
click at [14, 188] on input "Starts from $10.30 /box ($11.23 w/ GST) Min 10 guests" at bounding box center [13, 185] width 5 height 5
radio input "true"
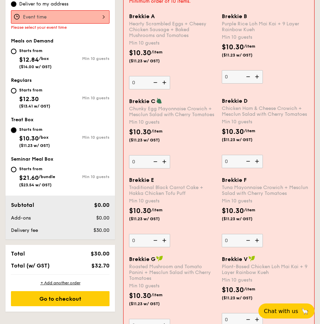
scroll to position [255, 0]
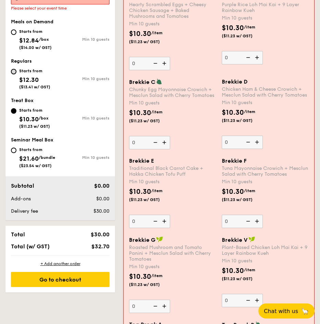
click at [13, 73] on input "Starts from $12.30 ($13.41 w/ GST) Min 10 guests" at bounding box center [13, 71] width 5 height 5
radio input "true"
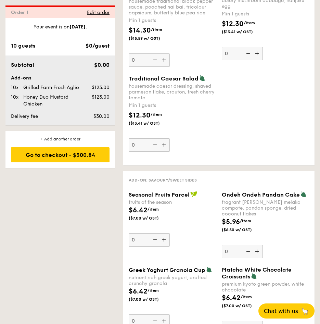
scroll to position [940, 0]
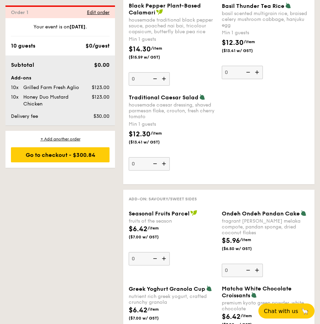
click at [162, 170] on img at bounding box center [164, 163] width 10 height 13
click at [162, 170] on input "0" at bounding box center [149, 163] width 41 height 13
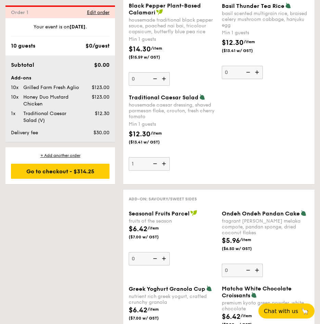
click at [157, 170] on img at bounding box center [154, 163] width 10 height 13
click at [157, 170] on input "1" at bounding box center [149, 163] width 41 height 13
type input "0"
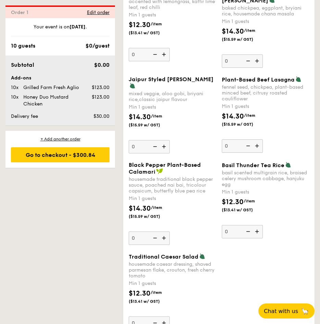
scroll to position [769, 0]
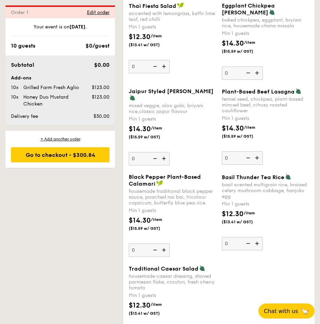
click at [165, 165] on img at bounding box center [164, 158] width 10 height 13
click at [165, 165] on input "0" at bounding box center [149, 158] width 41 height 13
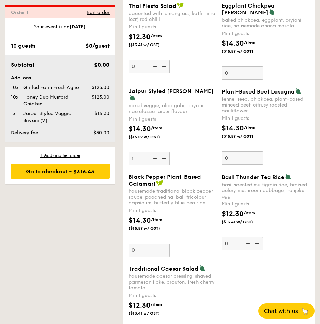
click at [165, 165] on img at bounding box center [164, 158] width 10 height 13
click at [165, 165] on input "1" at bounding box center [149, 158] width 41 height 13
type input "2"
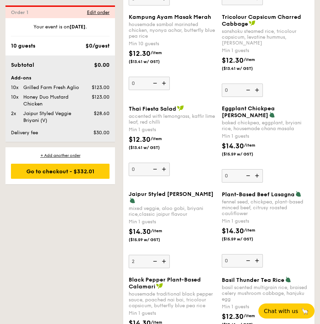
click at [162, 176] on img at bounding box center [164, 169] width 10 height 13
click at [162, 176] on input "0" at bounding box center [149, 169] width 41 height 13
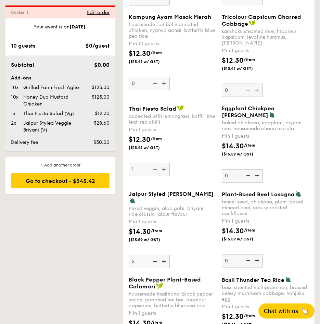
click at [165, 176] on img at bounding box center [164, 169] width 10 height 13
click at [165, 176] on input "1" at bounding box center [149, 169] width 41 height 13
click at [157, 176] on img at bounding box center [154, 169] width 10 height 13
click at [157, 176] on input "2" at bounding box center [149, 169] width 41 height 13
click at [157, 176] on img at bounding box center [154, 169] width 10 height 13
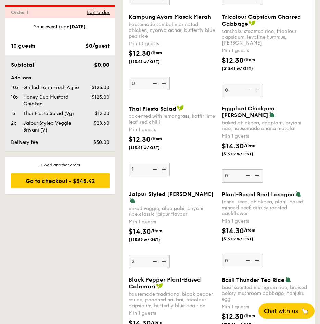
click at [157, 176] on input "1" at bounding box center [149, 169] width 41 height 13
type input "0"
click at [157, 176] on img at bounding box center [154, 169] width 10 height 13
click at [157, 176] on input "0" at bounding box center [149, 169] width 41 height 13
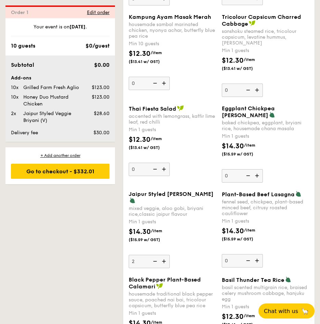
click at [155, 268] on img at bounding box center [154, 261] width 10 height 13
click at [155, 268] on input "2" at bounding box center [149, 261] width 41 height 13
click at [155, 268] on img at bounding box center [154, 261] width 10 height 13
click at [155, 268] on input "1" at bounding box center [149, 261] width 41 height 13
type input "0"
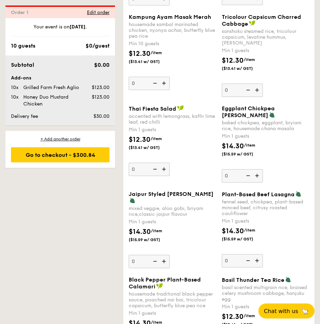
click at [155, 268] on img at bounding box center [154, 261] width 10 height 13
click at [155, 268] on input "0" at bounding box center [149, 261] width 41 height 13
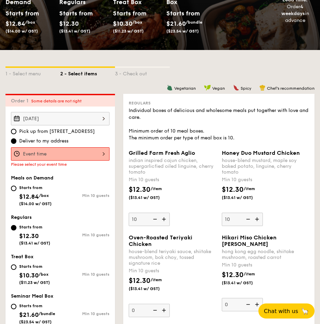
scroll to position [84, 0]
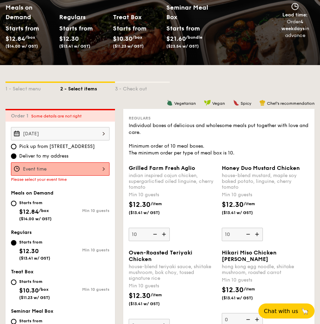
click at [155, 241] on img at bounding box center [154, 234] width 10 height 13
click at [155, 241] on input "10" at bounding box center [149, 234] width 41 height 13
type input "0"
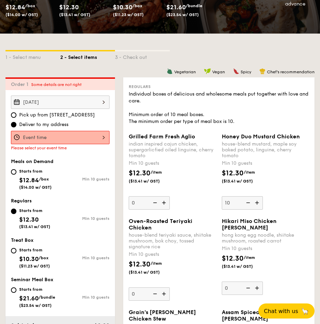
scroll to position [153, 0]
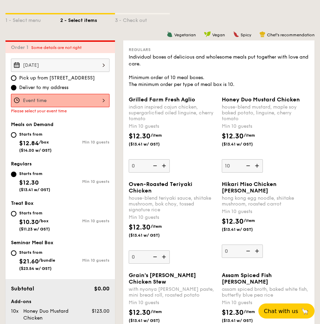
click at [247, 171] on img at bounding box center [247, 165] width 10 height 13
click at [247, 171] on input "10" at bounding box center [242, 165] width 41 height 13
type input "0"
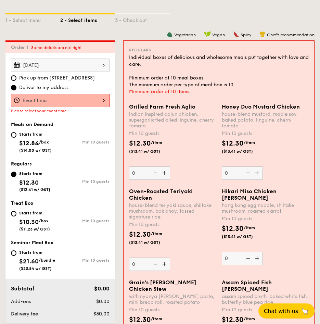
click at [165, 270] on img at bounding box center [165, 263] width 10 height 13
click at [165, 271] on input "0" at bounding box center [149, 263] width 41 height 13
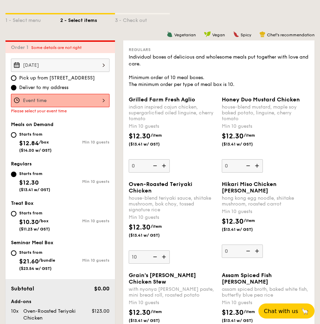
click at [156, 263] on img at bounding box center [154, 256] width 10 height 13
click at [156, 263] on input "10" at bounding box center [149, 256] width 41 height 13
type input "0"
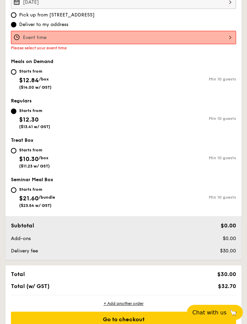
scroll to position [669, 0]
